Goal: Transaction & Acquisition: Purchase product/service

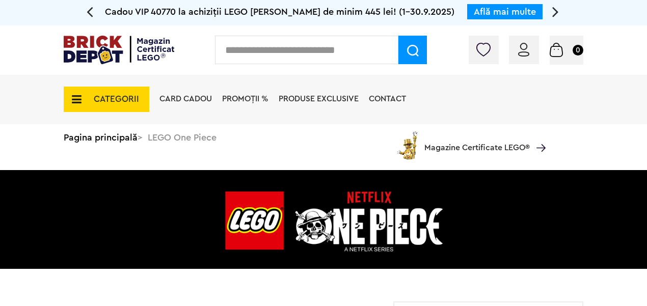
click at [292, 61] on input "text" at bounding box center [306, 50] width 183 height 29
type input "*****"
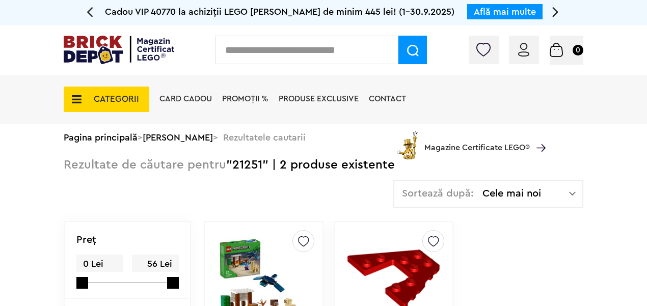
click at [252, 247] on img at bounding box center [264, 283] width 92 height 143
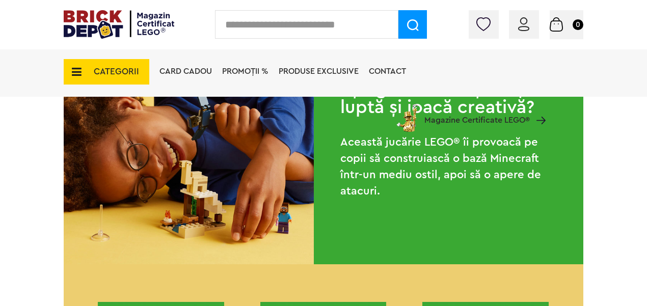
scroll to position [662, 0]
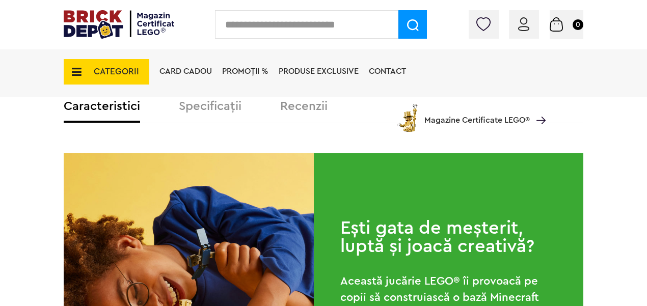
click at [207, 113] on div "Card Cadou PROMOȚII % Produse exclusive Contact Magazine Certificate LEGO®" at bounding box center [349, 89] width 391 height 85
click at [223, 106] on div "Card Cadou PROMOȚII % Produse exclusive Contact Magazine Certificate LEGO®" at bounding box center [349, 89] width 391 height 85
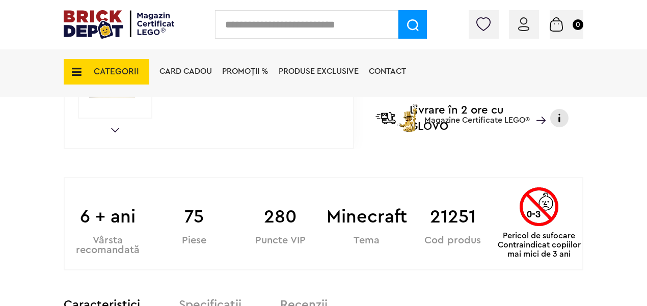
scroll to position [357, 0]
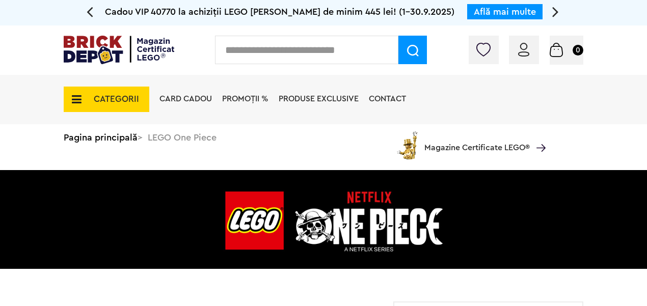
click at [238, 47] on input "text" at bounding box center [306, 50] width 183 height 29
type input "*****"
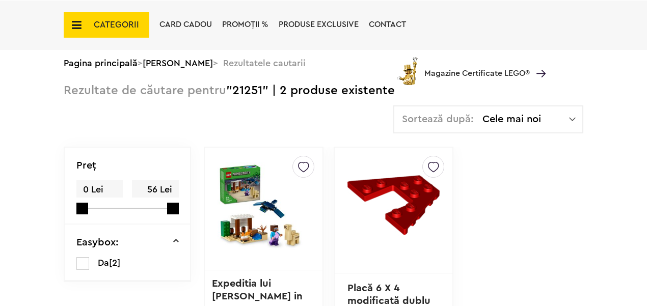
scroll to position [153, 0]
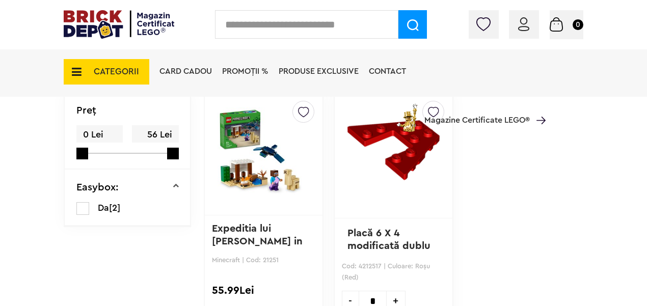
click at [262, 189] on img at bounding box center [264, 154] width 92 height 143
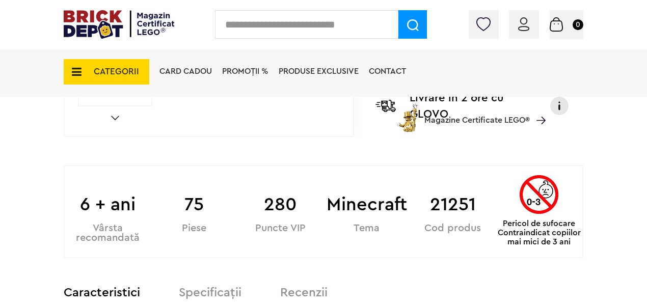
scroll to position [459, 0]
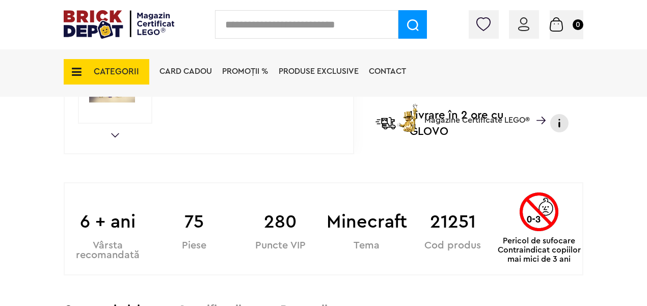
click at [446, 118] on span "Magazine Certificate LEGO®" at bounding box center [476, 113] width 105 height 23
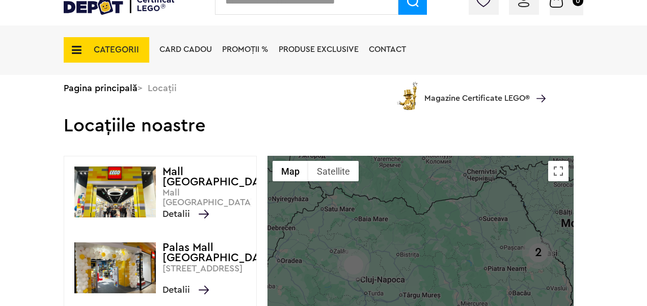
scroll to position [153, 0]
